Goal: Task Accomplishment & Management: Use online tool/utility

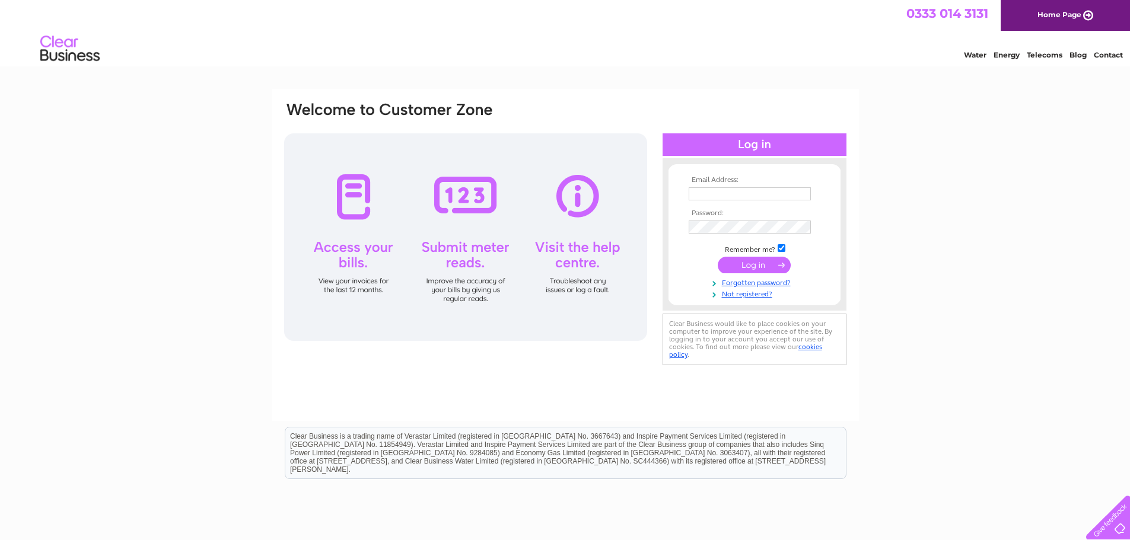
type input "[PERSON_NAME][EMAIL_ADDRESS][DOMAIN_NAME]"
click at [756, 265] on input "submit" at bounding box center [754, 265] width 73 height 17
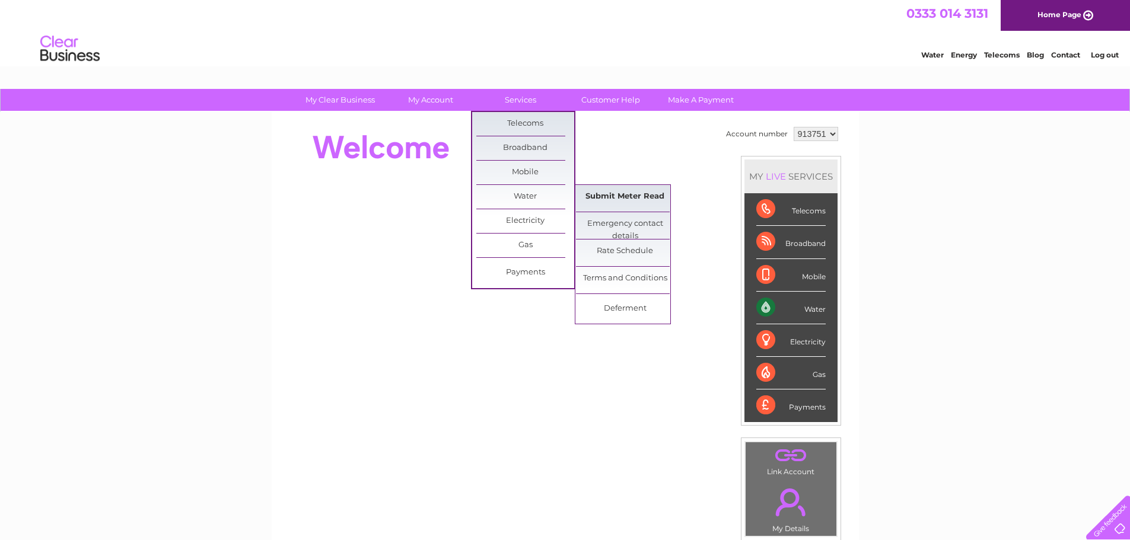
click at [628, 195] on link "Submit Meter Read" at bounding box center [625, 197] width 98 height 24
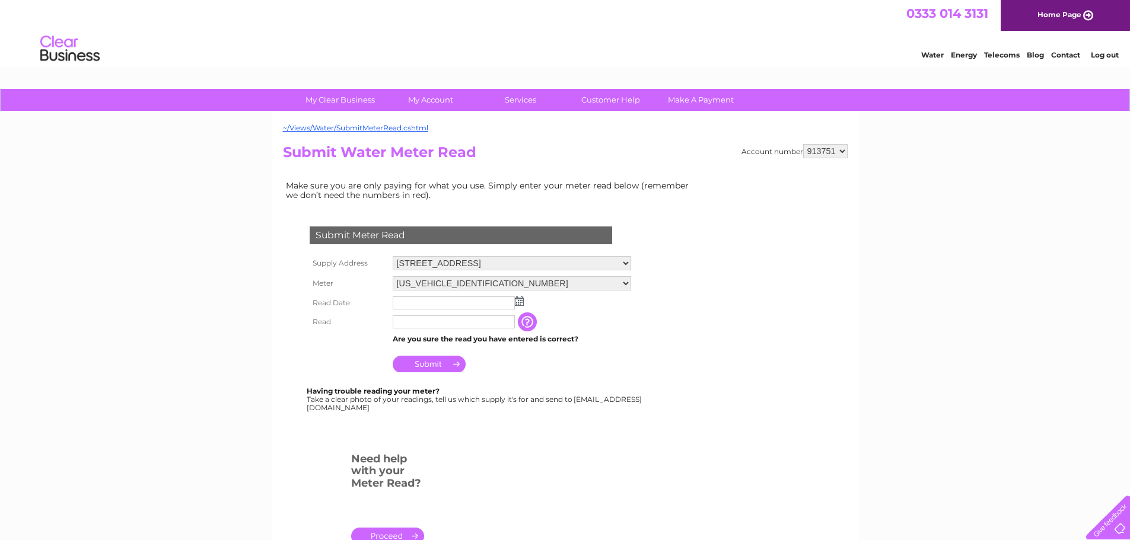
click at [422, 298] on input "text" at bounding box center [454, 303] width 122 height 13
click at [520, 306] on img at bounding box center [520, 301] width 9 height 9
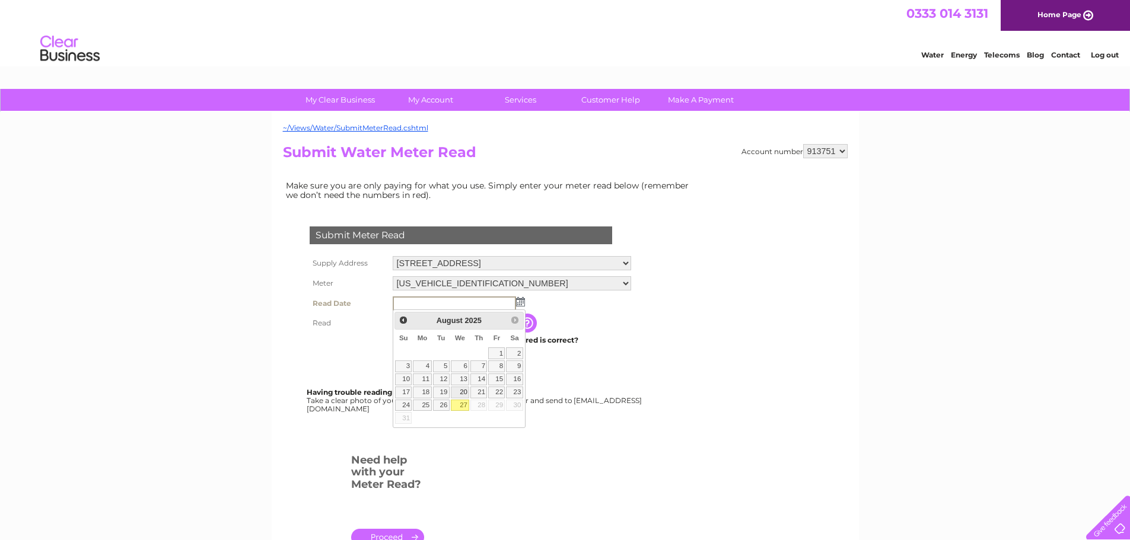
click at [464, 402] on link "27" at bounding box center [460, 406] width 19 height 12
type input "2025/08/27"
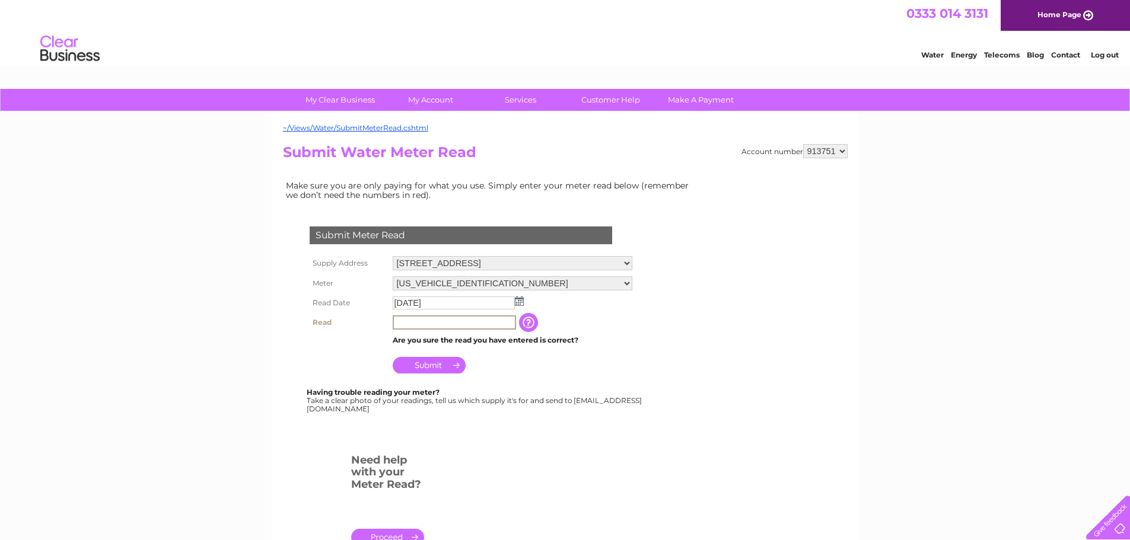
click at [460, 321] on input "text" at bounding box center [454, 323] width 123 height 14
type input "00123"
click at [433, 362] on input "Submit" at bounding box center [429, 364] width 73 height 17
